Goal: Task Accomplishment & Management: Manage account settings

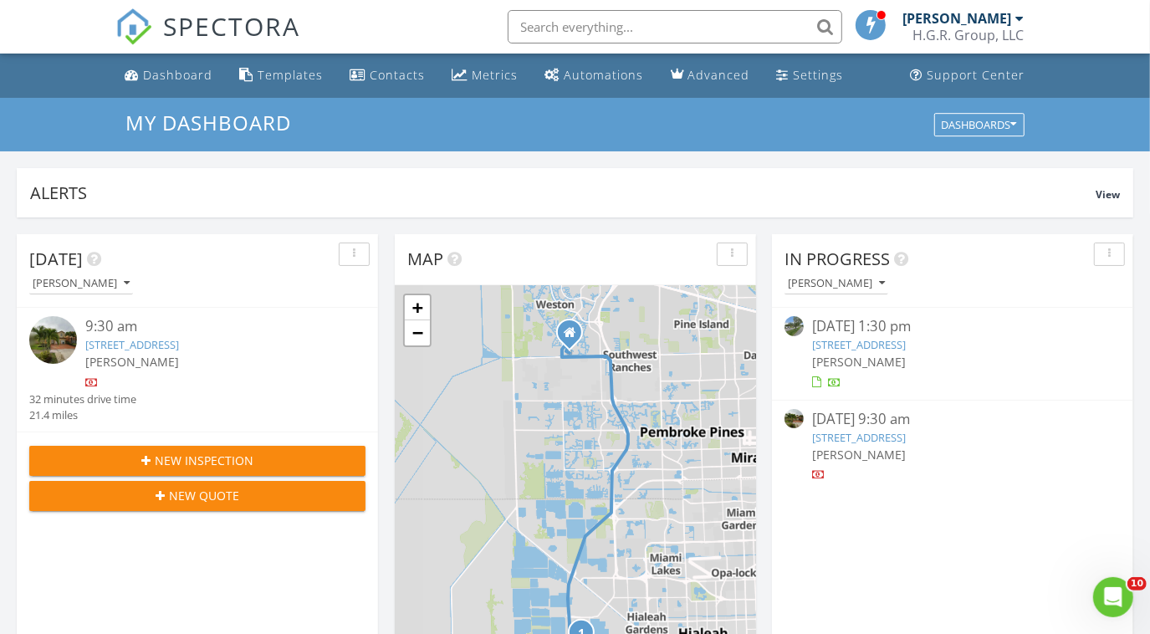
click at [834, 442] on link "[STREET_ADDRESS]" at bounding box center [859, 437] width 94 height 15
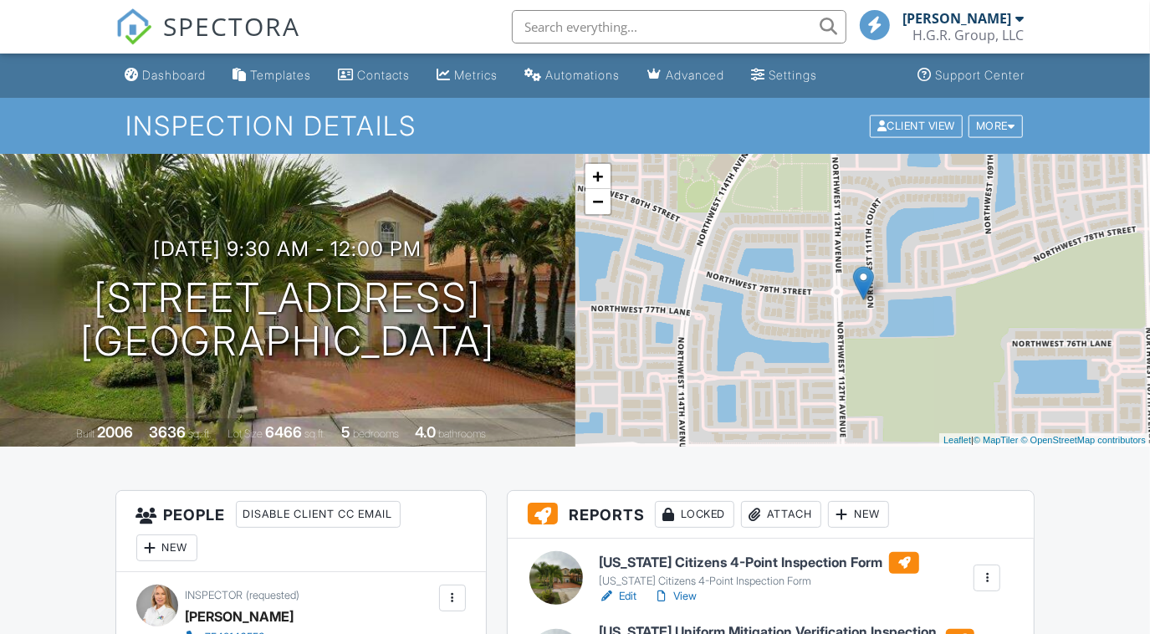
scroll to position [241, 0]
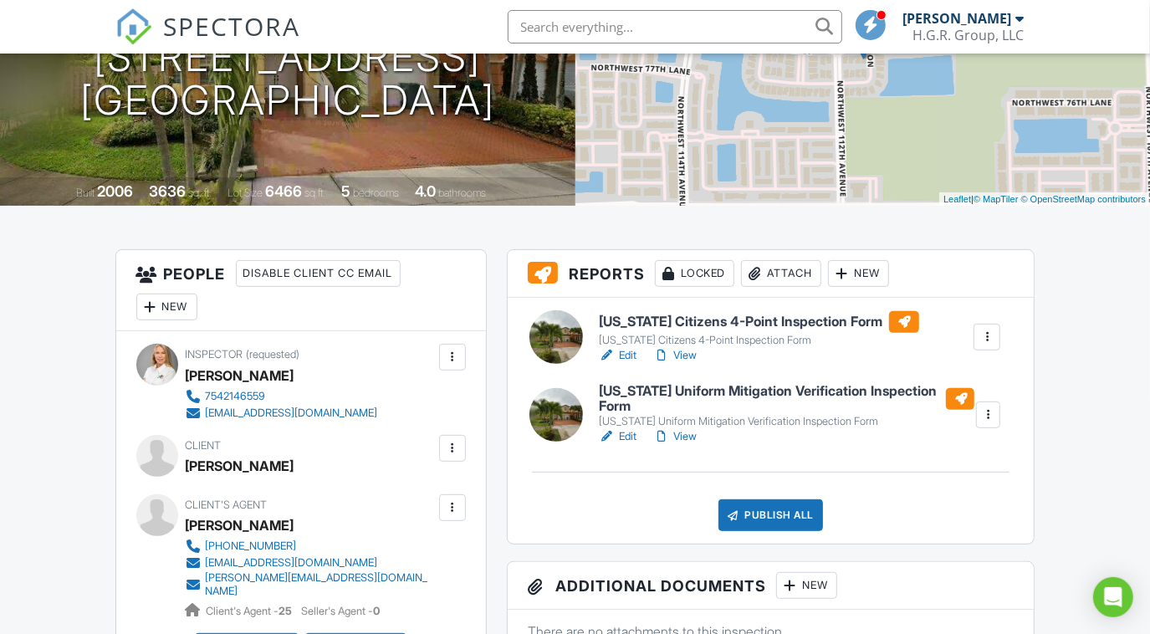
click at [629, 358] on link "Edit" at bounding box center [618, 355] width 38 height 17
click at [629, 354] on link "Edit" at bounding box center [618, 355] width 38 height 17
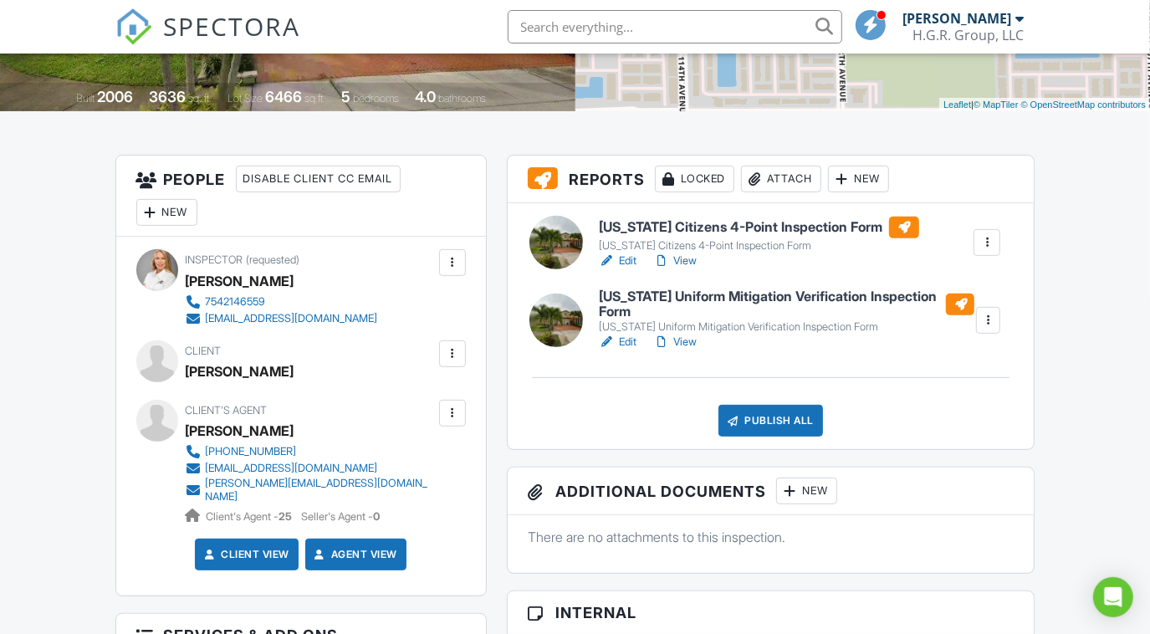
click at [631, 340] on link "Edit" at bounding box center [618, 342] width 38 height 17
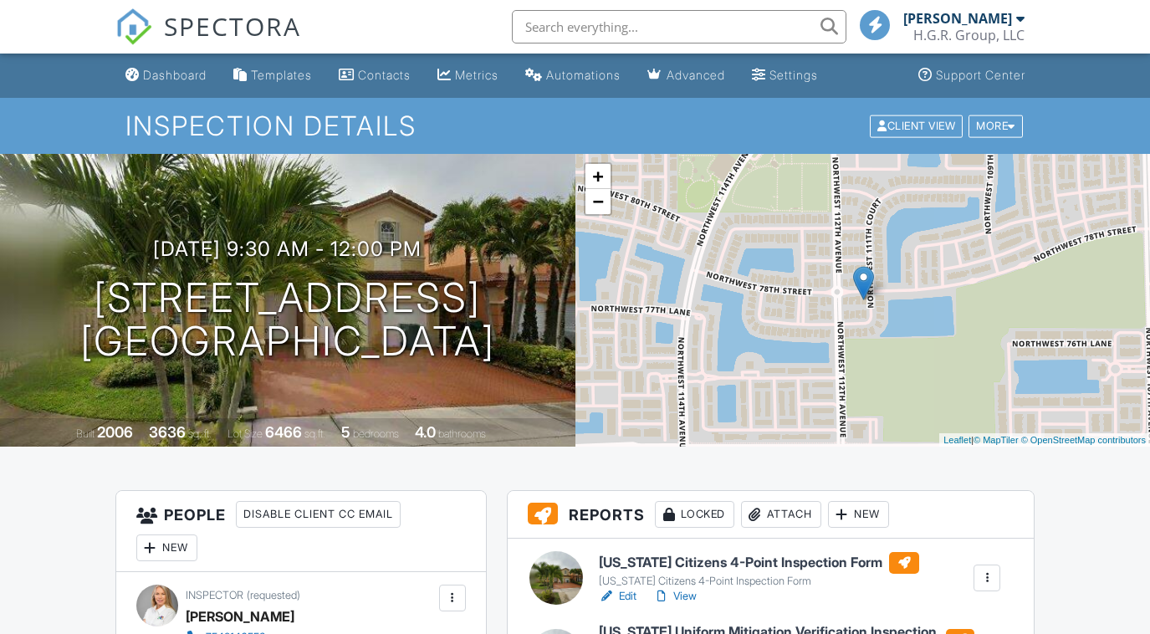
click at [629, 598] on link "Edit" at bounding box center [618, 596] width 38 height 17
